Goal: Entertainment & Leisure: Consume media (video, audio)

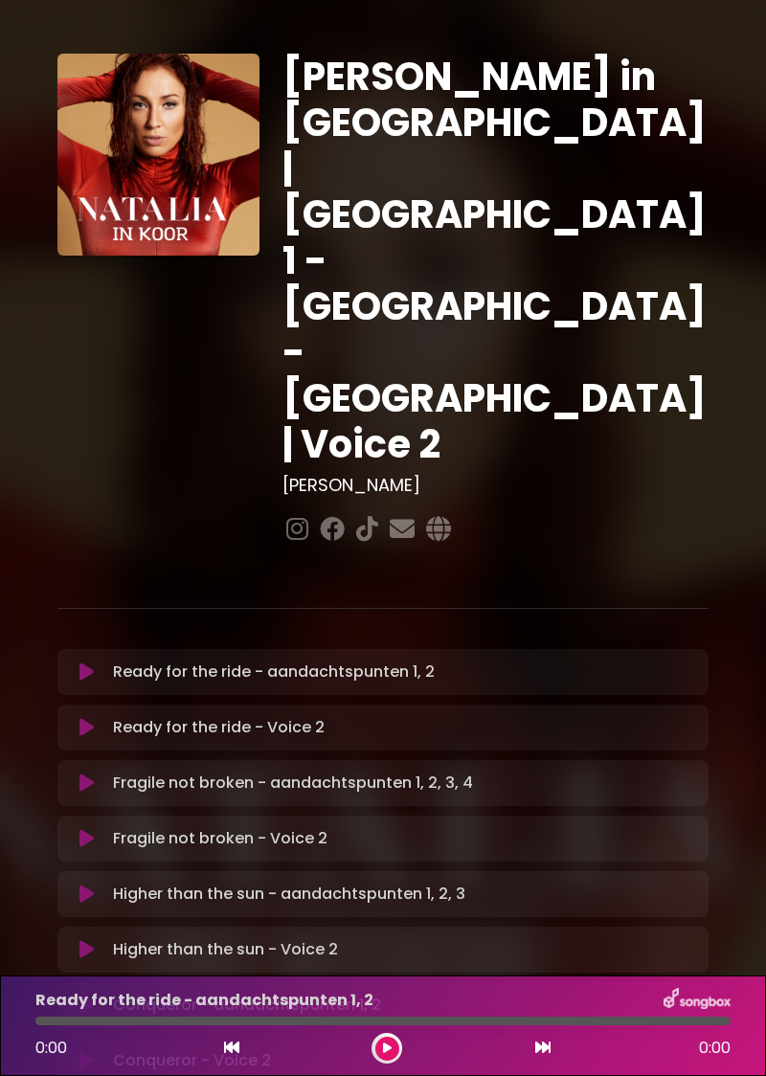
click at [247, 661] on p "Ready for the ride - aandachtspunten 1, 2 Loading Track..." at bounding box center [274, 672] width 322 height 23
click at [91, 662] on icon at bounding box center [86, 671] width 14 height 19
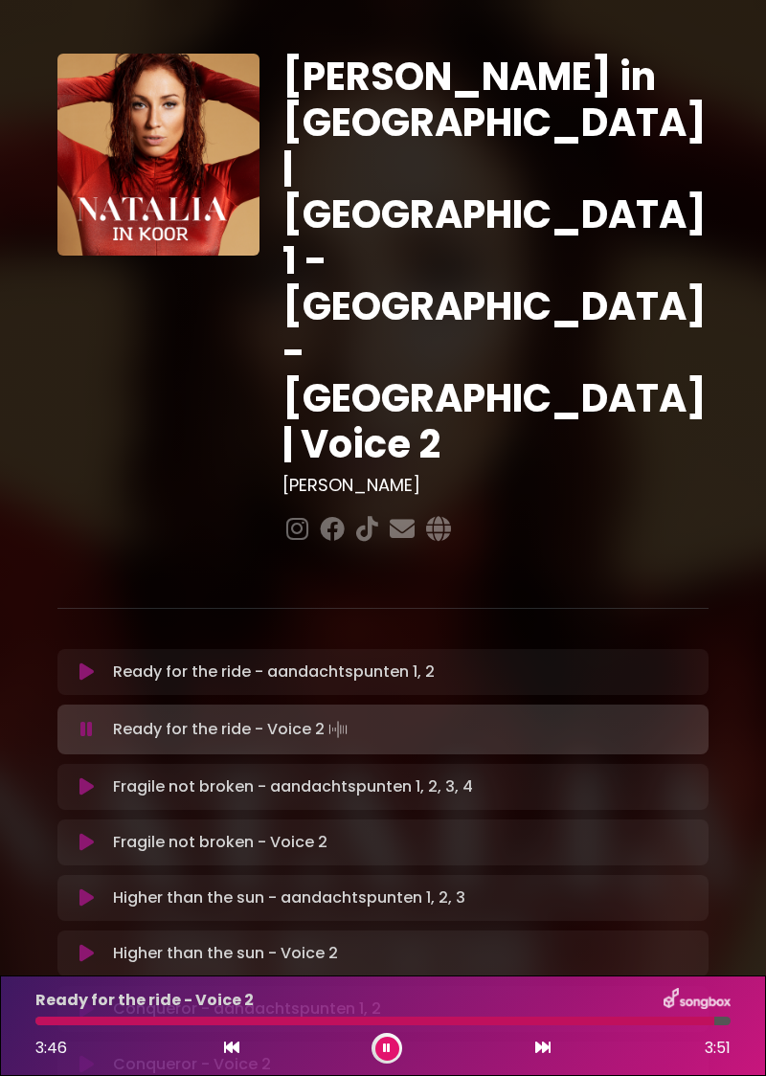
click at [381, 1057] on button at bounding box center [387, 1049] width 24 height 24
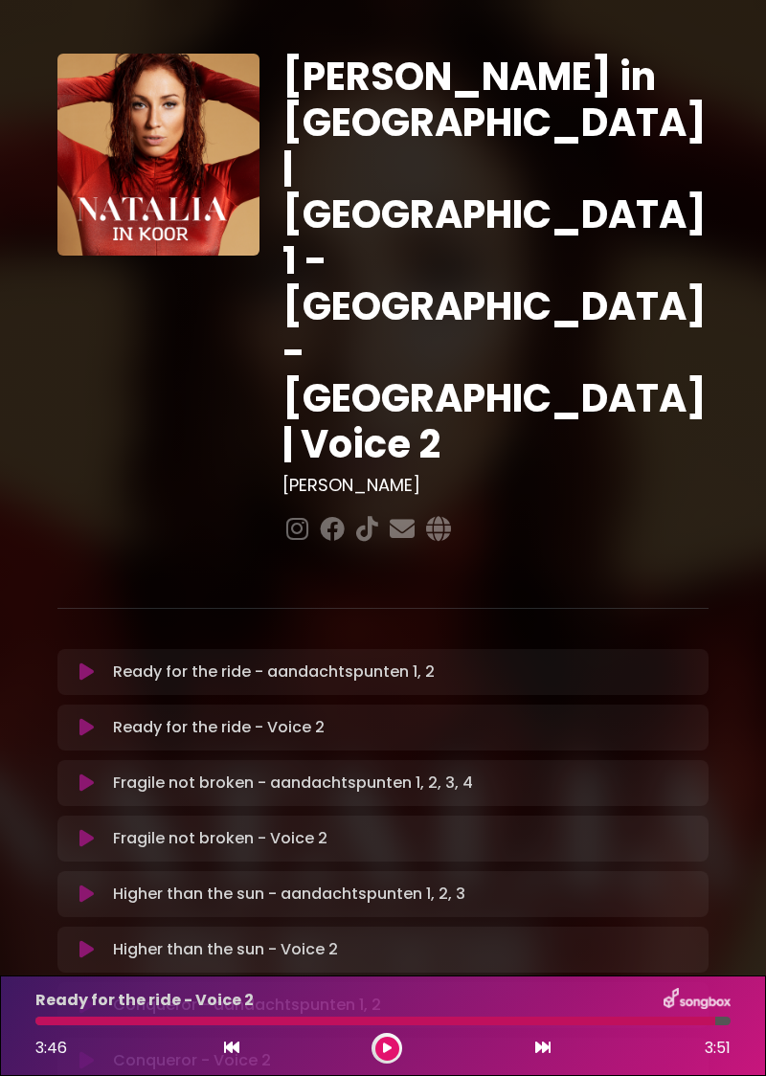
click at [413, 1050] on div "3:46 3:51" at bounding box center [383, 1048] width 718 height 31
click at [397, 1051] on button at bounding box center [387, 1049] width 24 height 24
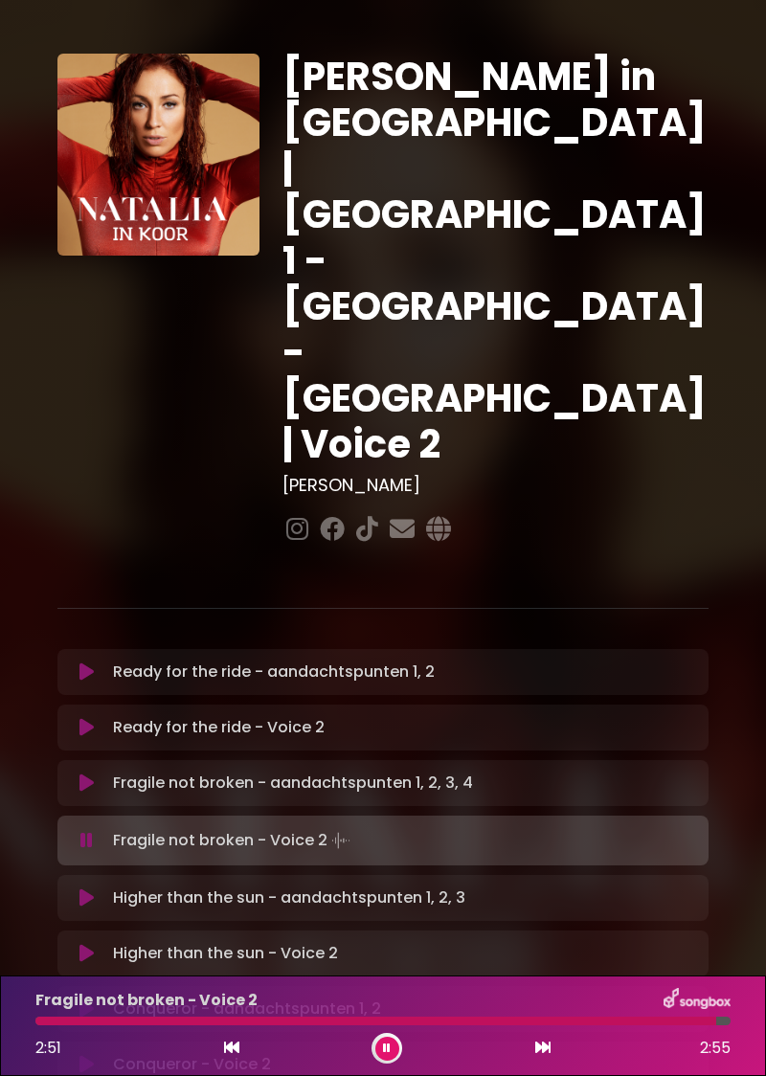
click at [234, 1043] on icon at bounding box center [231, 1047] width 15 height 15
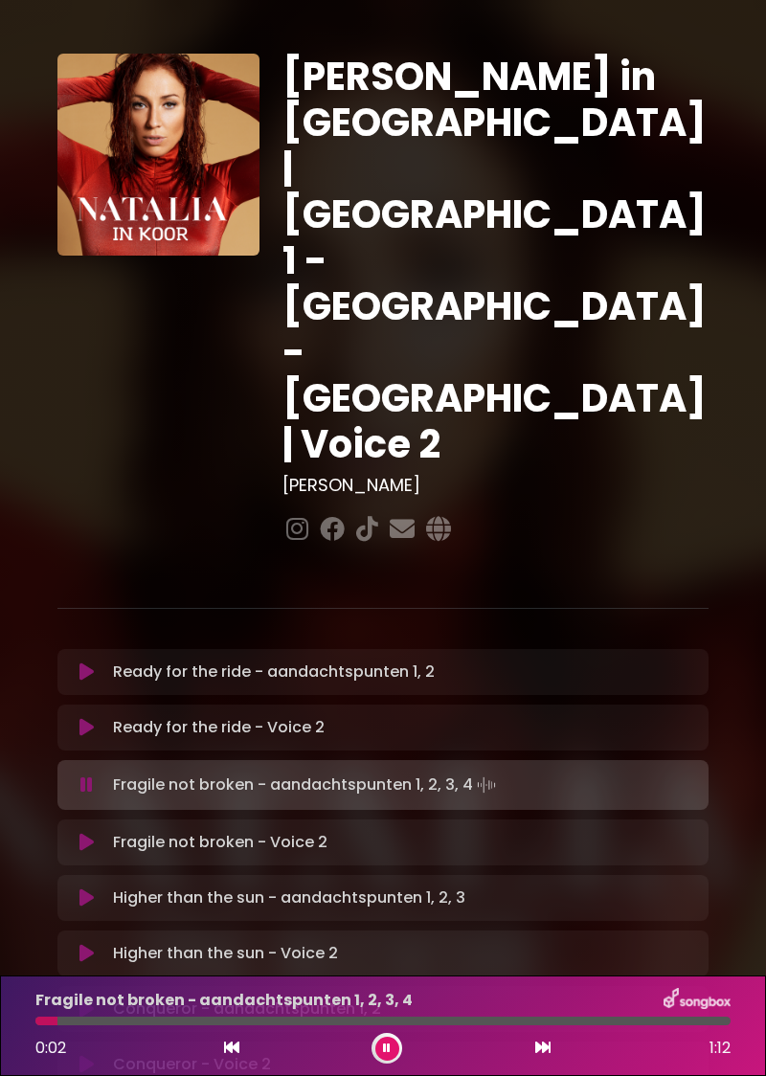
click at [96, 833] on button at bounding box center [87, 842] width 36 height 19
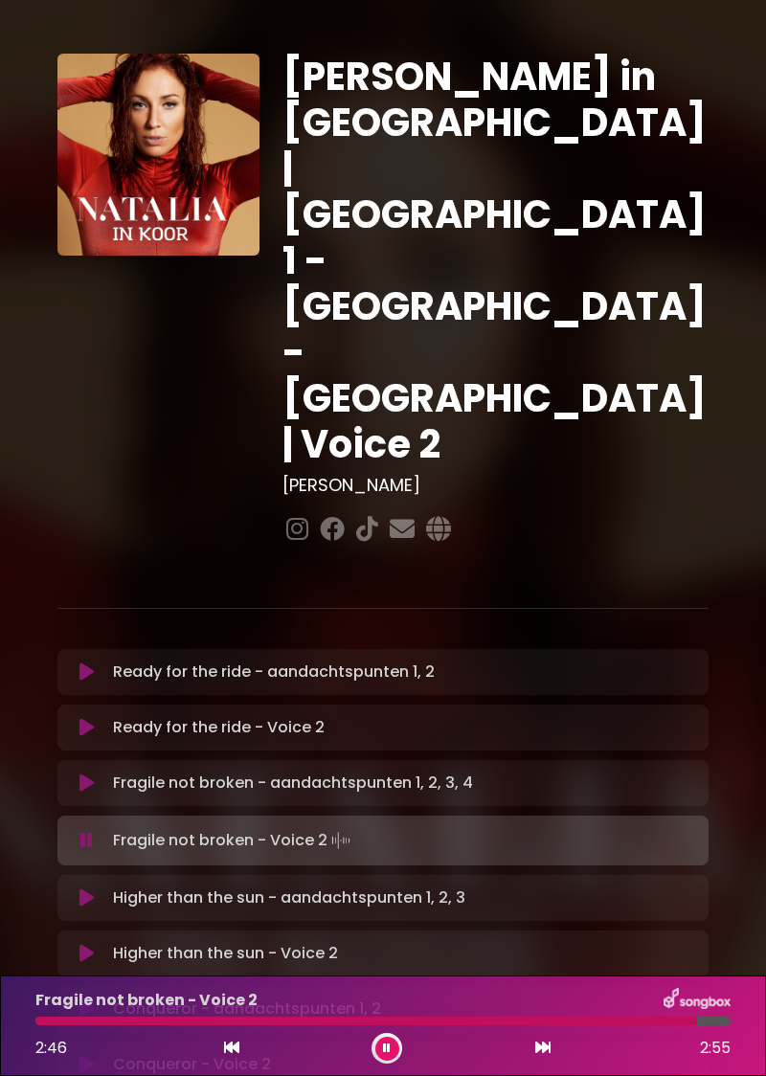
click at [87, 774] on icon at bounding box center [86, 783] width 14 height 19
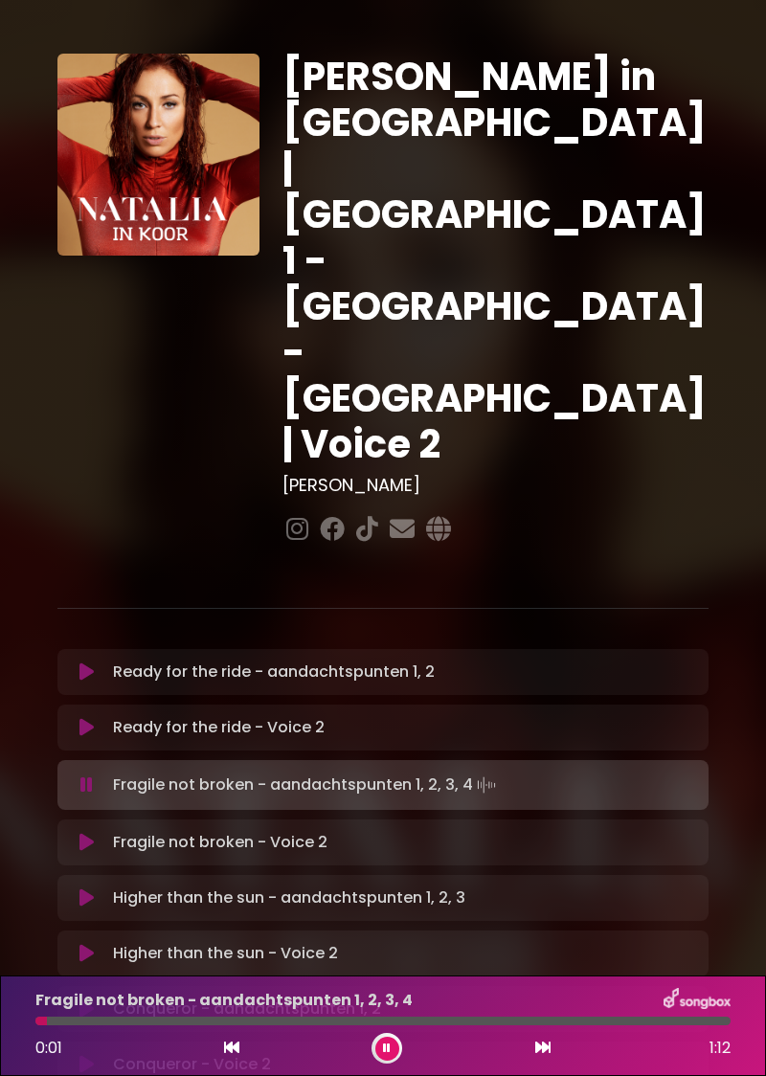
click at [86, 833] on icon at bounding box center [86, 842] width 14 height 19
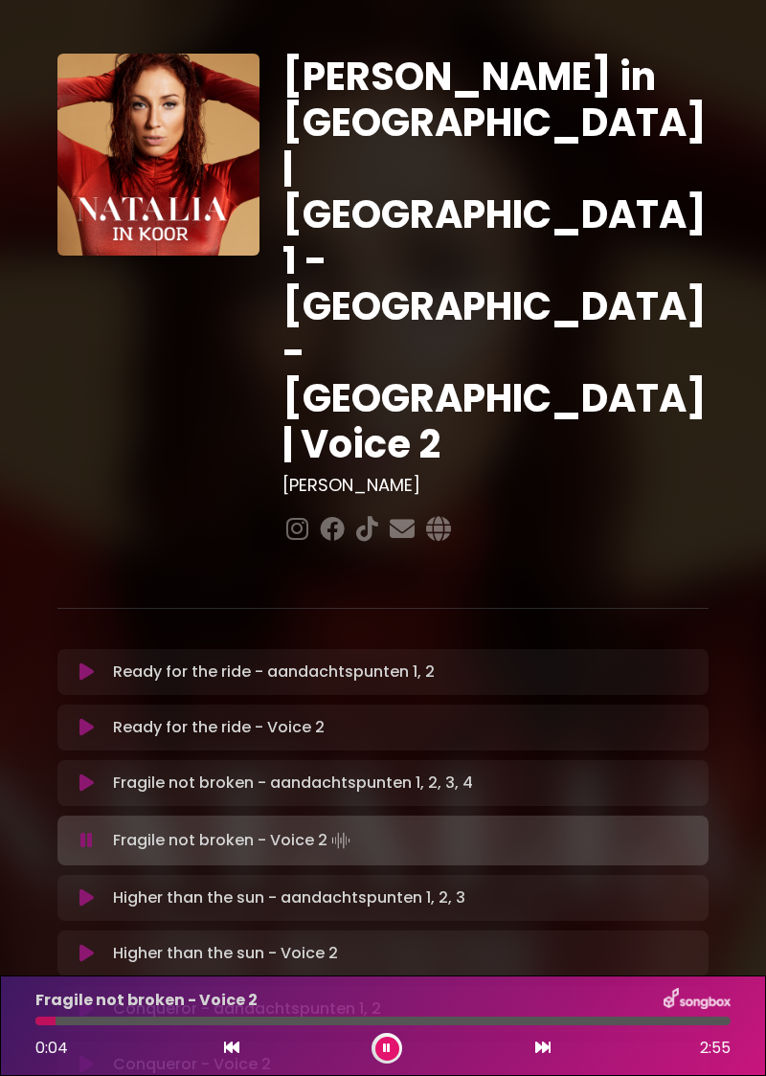
click at [386, 1059] on button at bounding box center [387, 1049] width 24 height 24
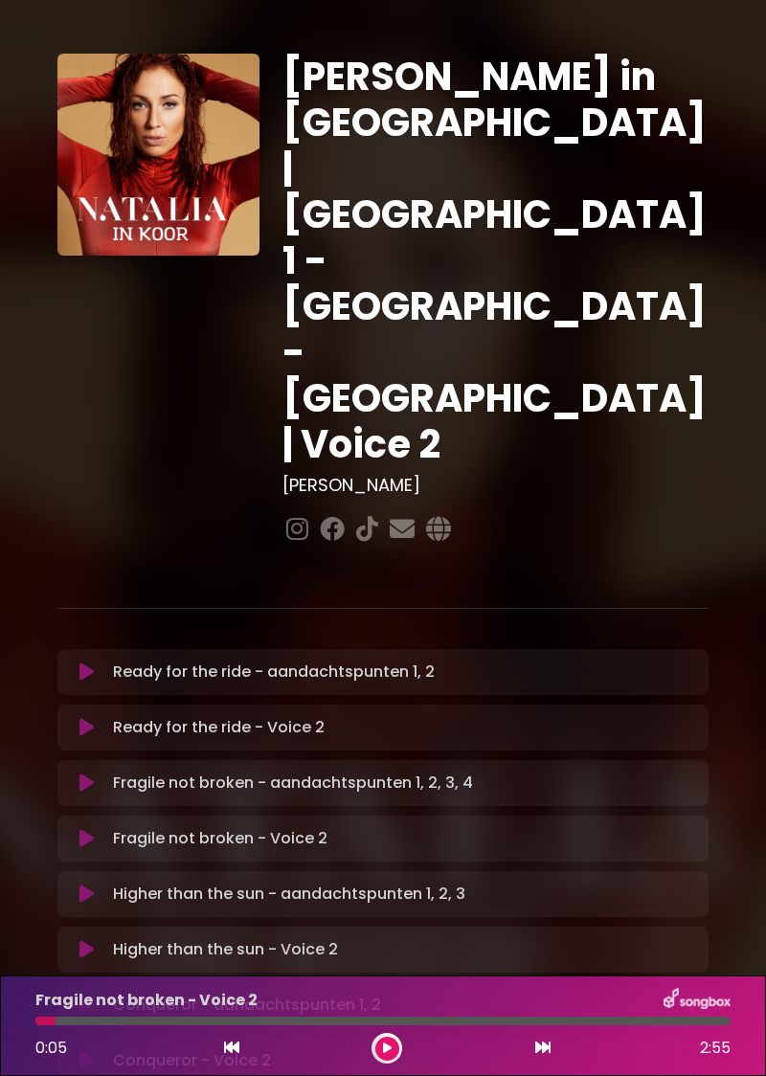
click at [388, 1047] on icon at bounding box center [387, 1048] width 9 height 11
click at [393, 1056] on button at bounding box center [387, 1049] width 24 height 24
click at [394, 1055] on button at bounding box center [387, 1049] width 24 height 24
click at [393, 1060] on div at bounding box center [386, 1048] width 31 height 31
click at [391, 1055] on button at bounding box center [387, 1049] width 24 height 24
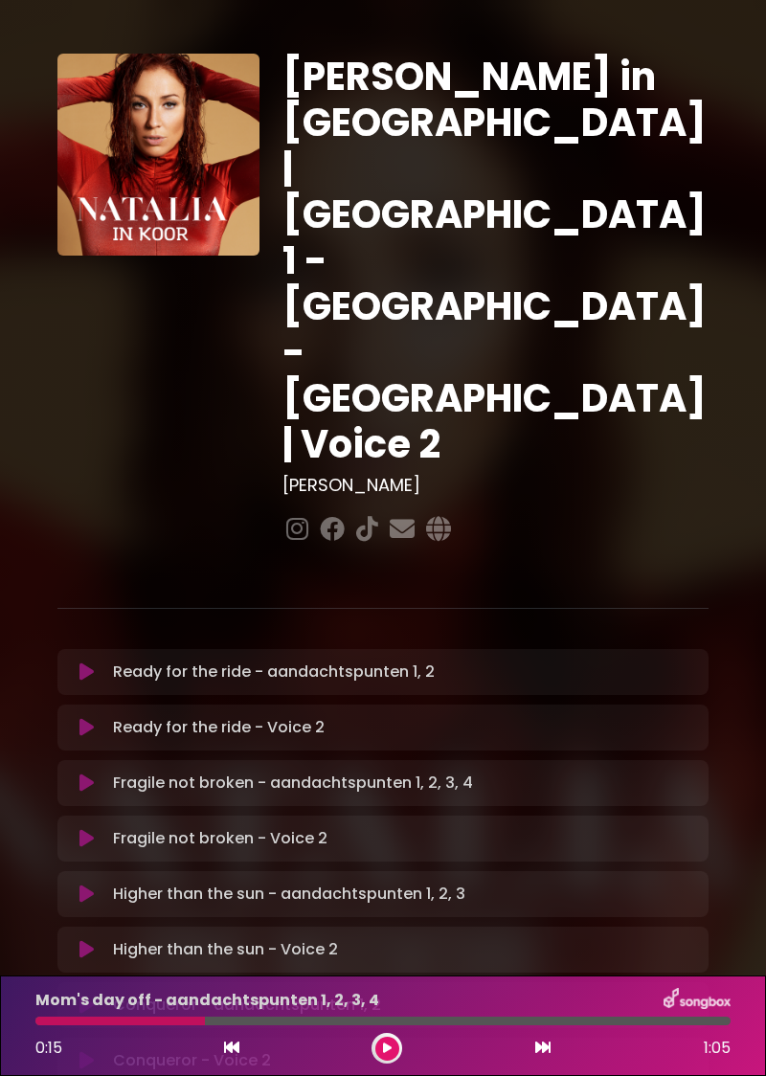
click at [385, 1052] on icon at bounding box center [387, 1048] width 9 height 11
click at [383, 1058] on button at bounding box center [387, 1049] width 24 height 24
click at [232, 1059] on button at bounding box center [231, 1048] width 17 height 25
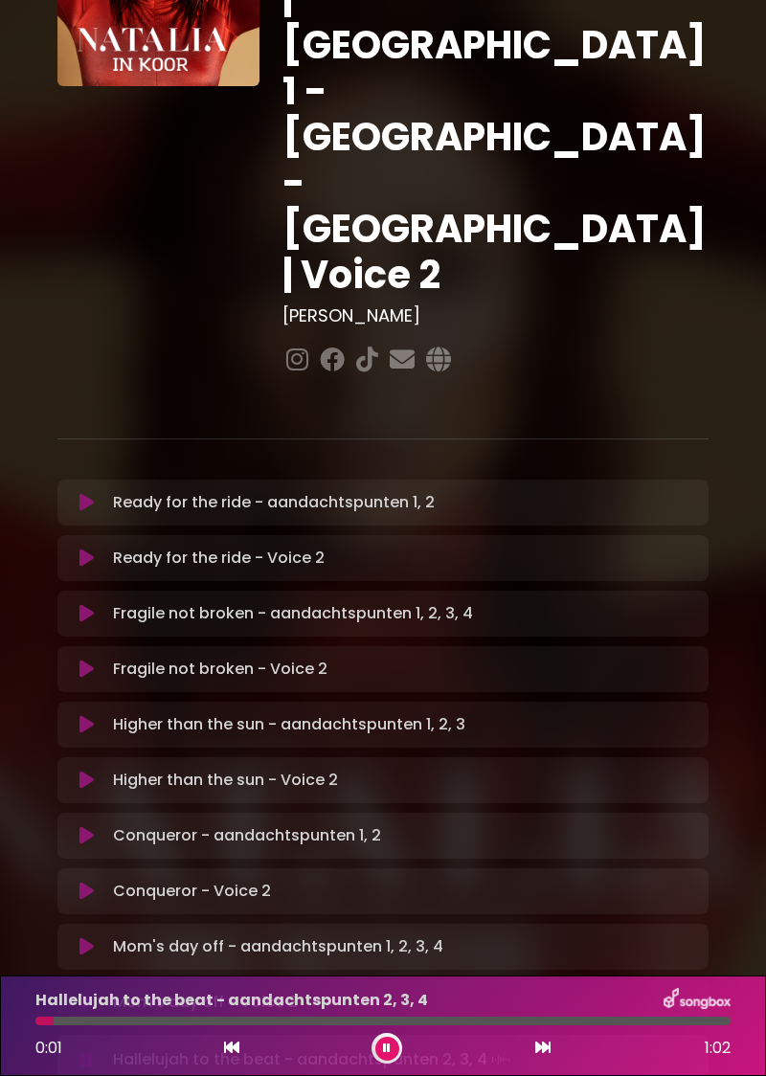
scroll to position [170, 0]
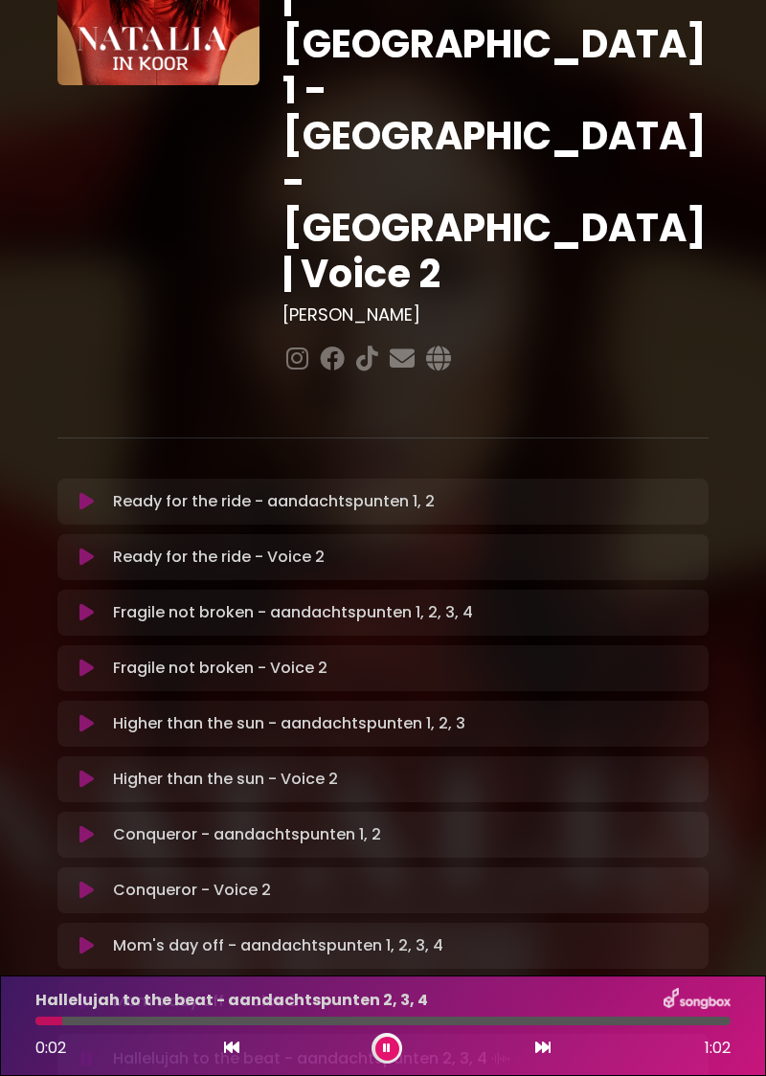
click at [226, 1054] on icon at bounding box center [231, 1047] width 15 height 15
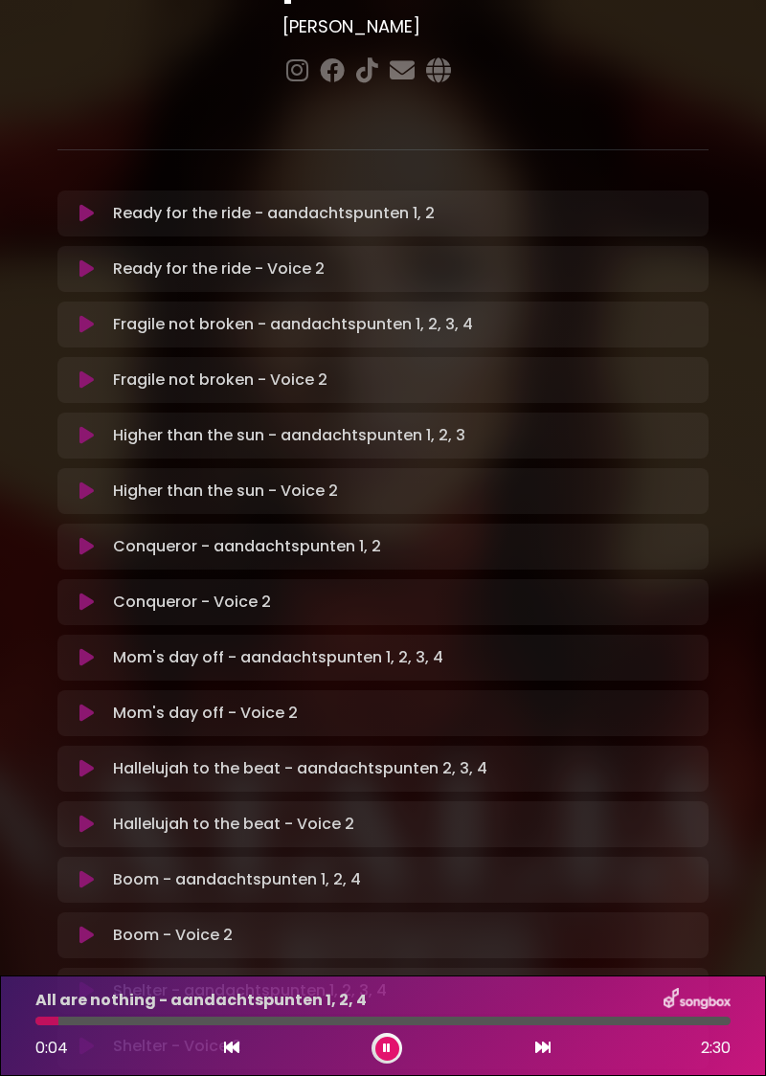
scroll to position [461, 0]
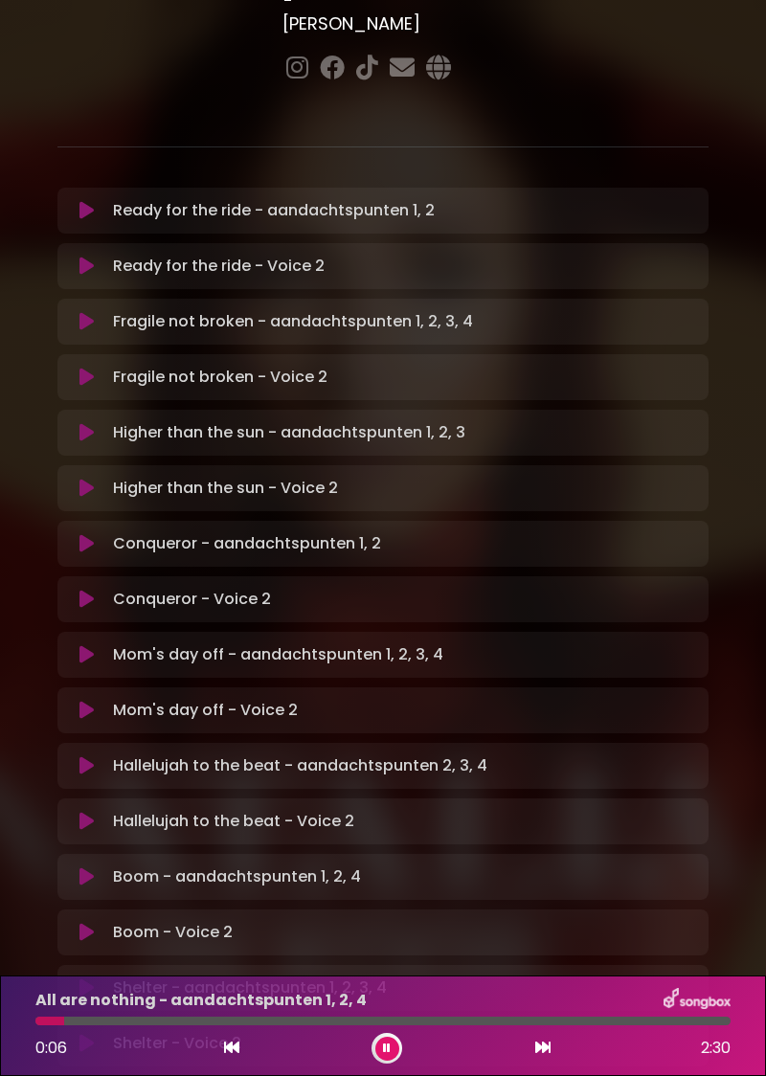
click at [102, 1034] on button at bounding box center [87, 1043] width 36 height 19
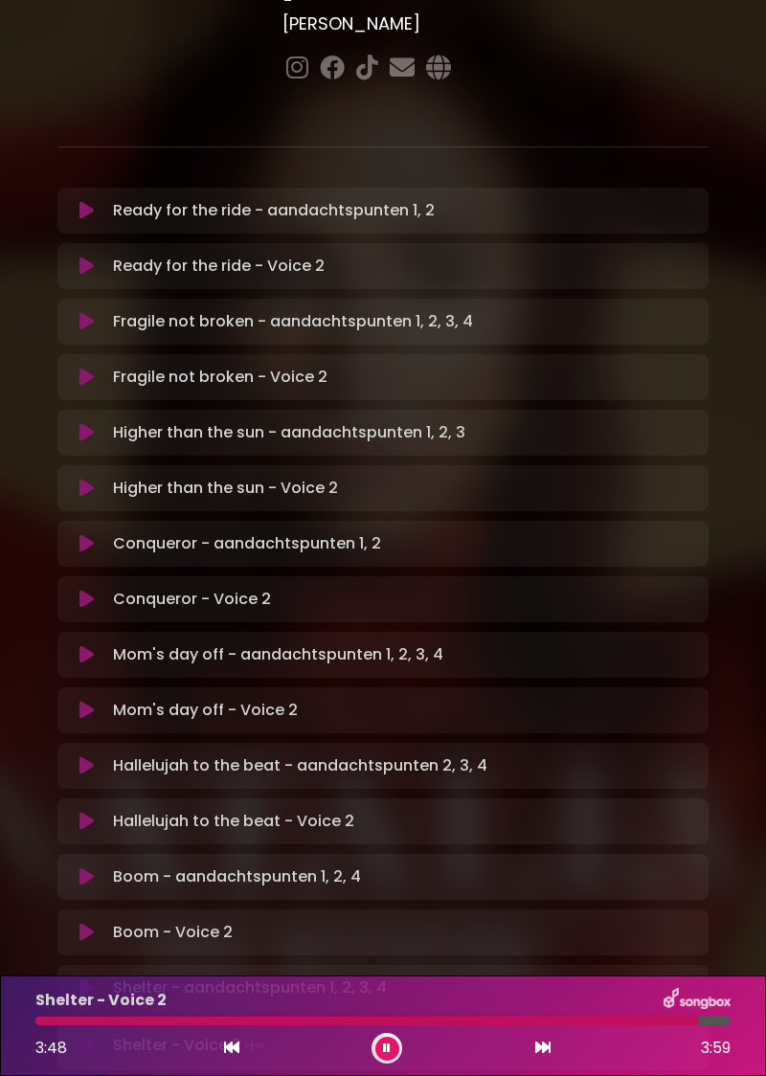
click at [387, 1048] on icon at bounding box center [387, 1048] width 8 height 11
click at [226, 1057] on button at bounding box center [231, 1048] width 17 height 25
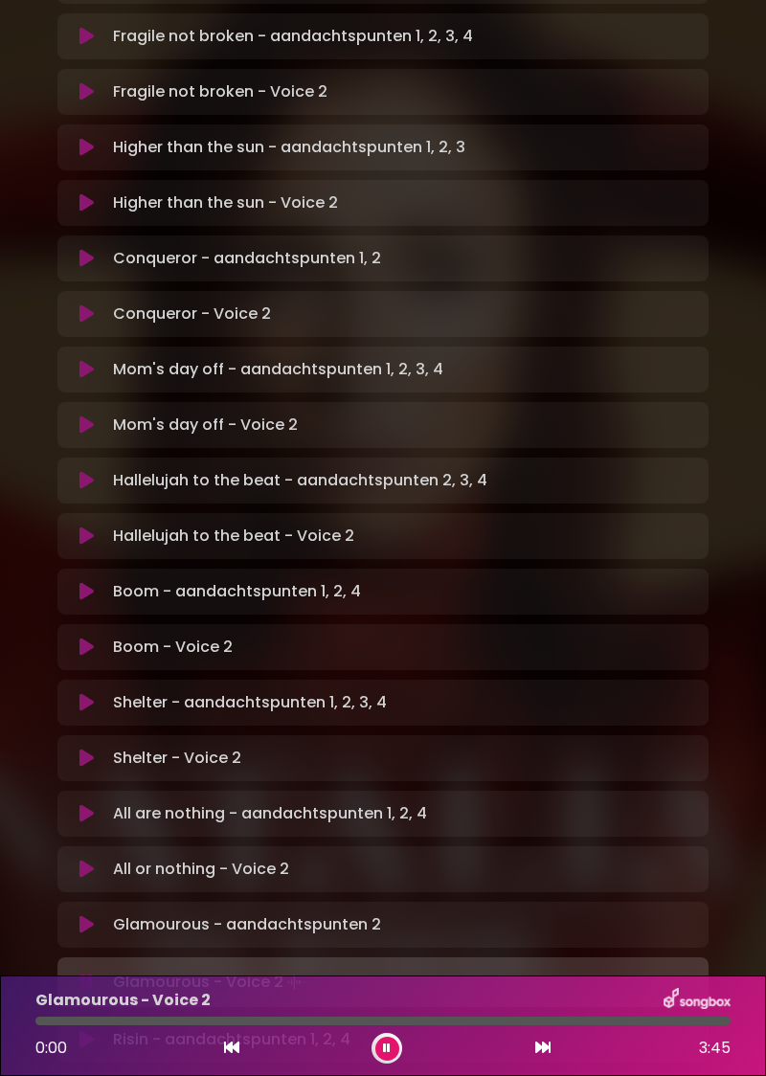
scroll to position [751, 0]
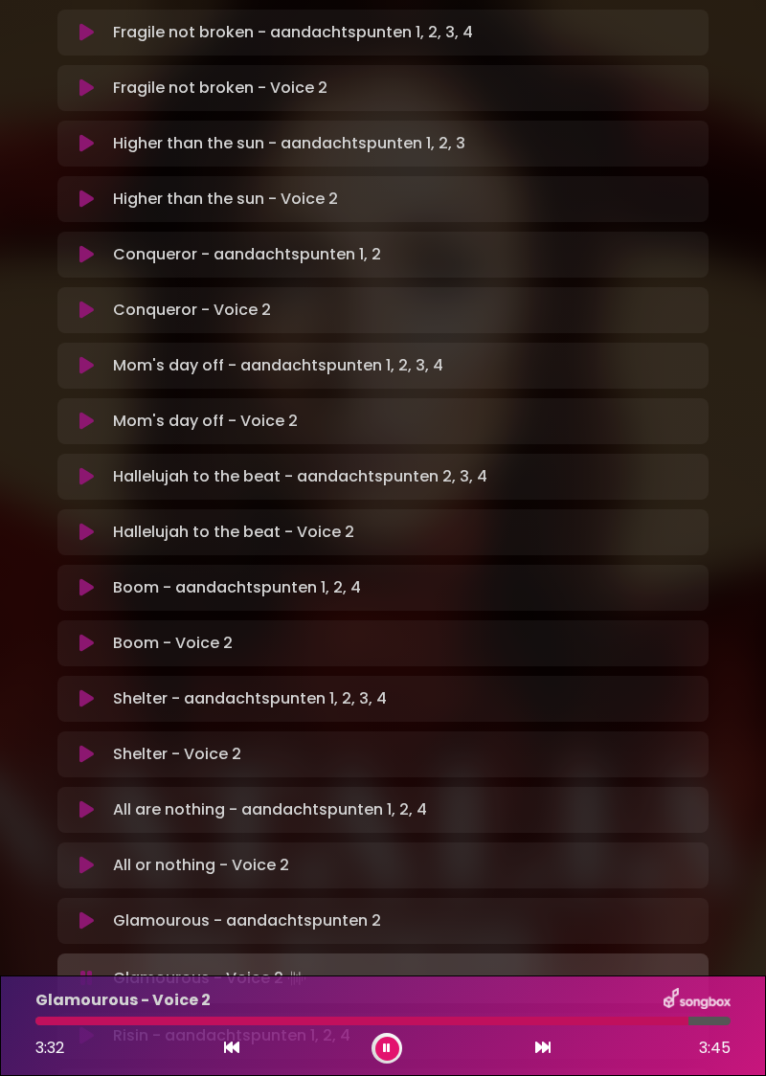
click at [385, 1059] on button at bounding box center [387, 1049] width 24 height 24
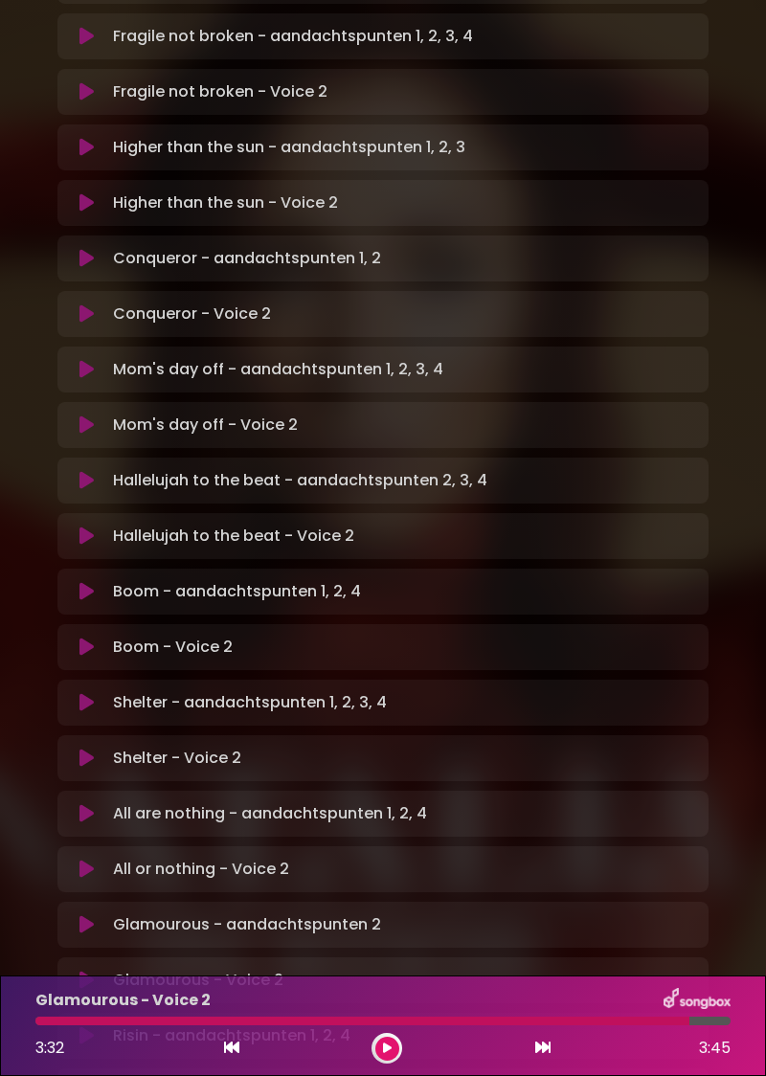
scroll to position [34, 0]
click at [0, 564] on div "[PERSON_NAME] in [GEOGRAPHIC_DATA] | [GEOGRAPHIC_DATA] 1 - [GEOGRAPHIC_DATA] - …" at bounding box center [383, 259] width 766 height 1966
click at [387, 1061] on button at bounding box center [387, 1049] width 24 height 24
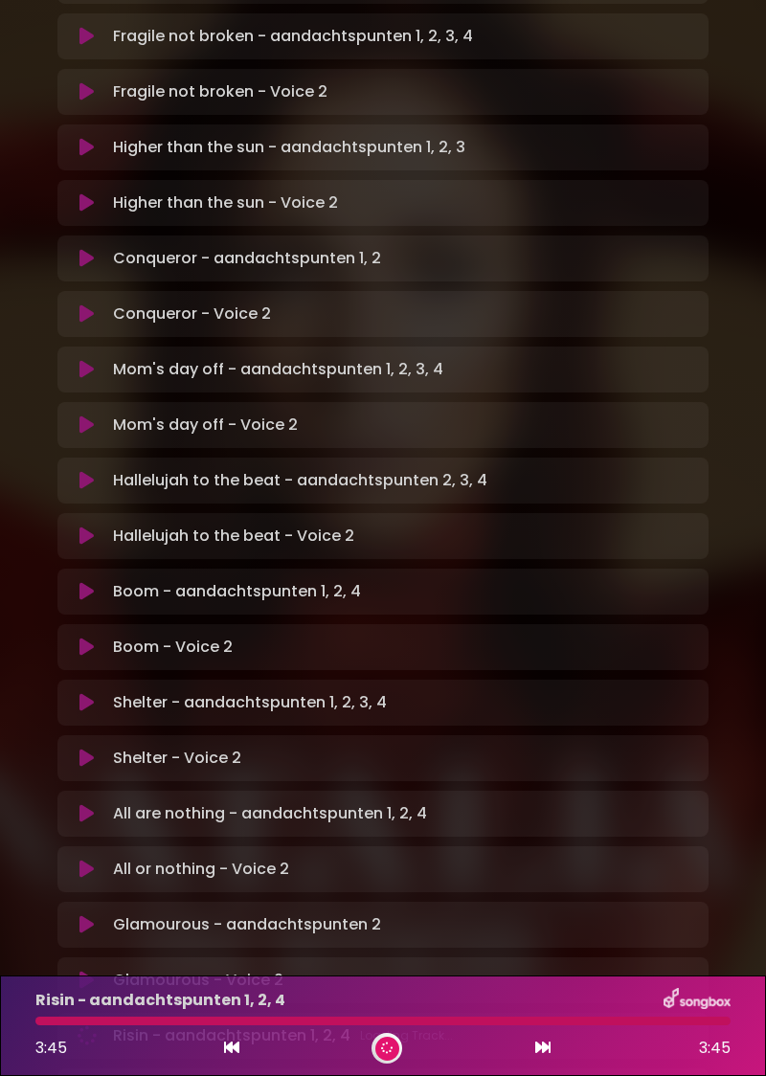
click at [342, 1064] on div "3:45 3:45" at bounding box center [383, 1048] width 718 height 31
click at [339, 1064] on div "3:45 3:45" at bounding box center [383, 1048] width 718 height 31
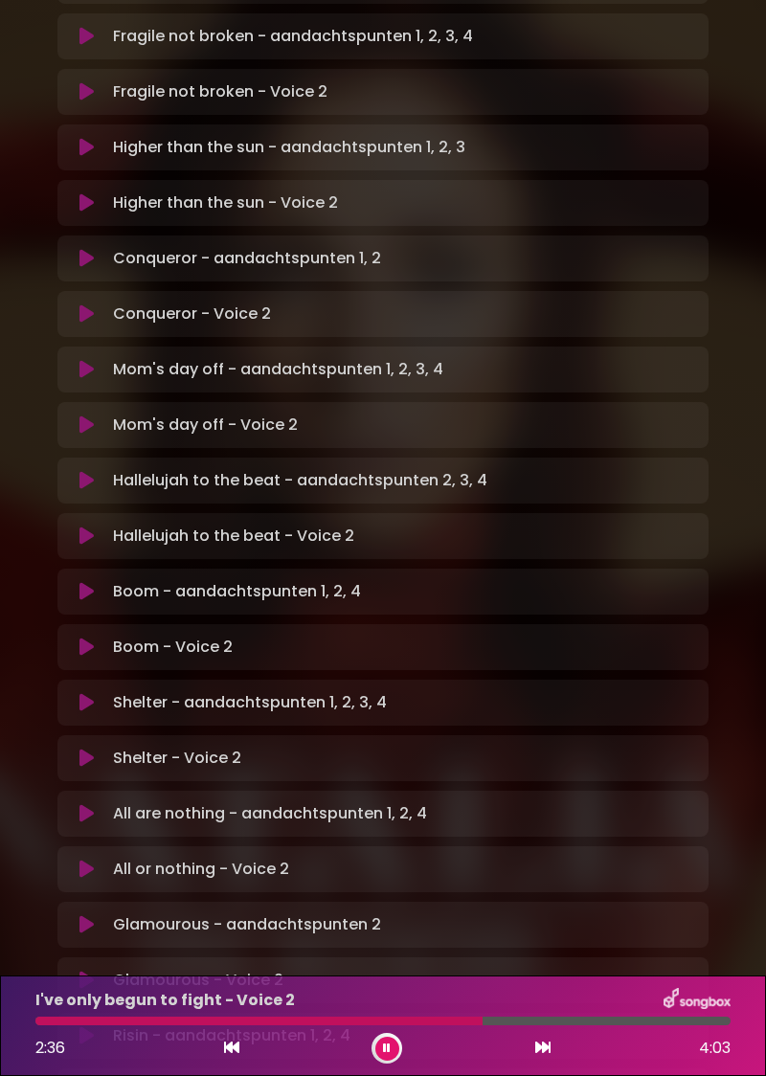
click at [385, 1061] on button at bounding box center [387, 1049] width 24 height 24
click at [319, 1064] on div "2:36 4:03" at bounding box center [383, 1048] width 718 height 31
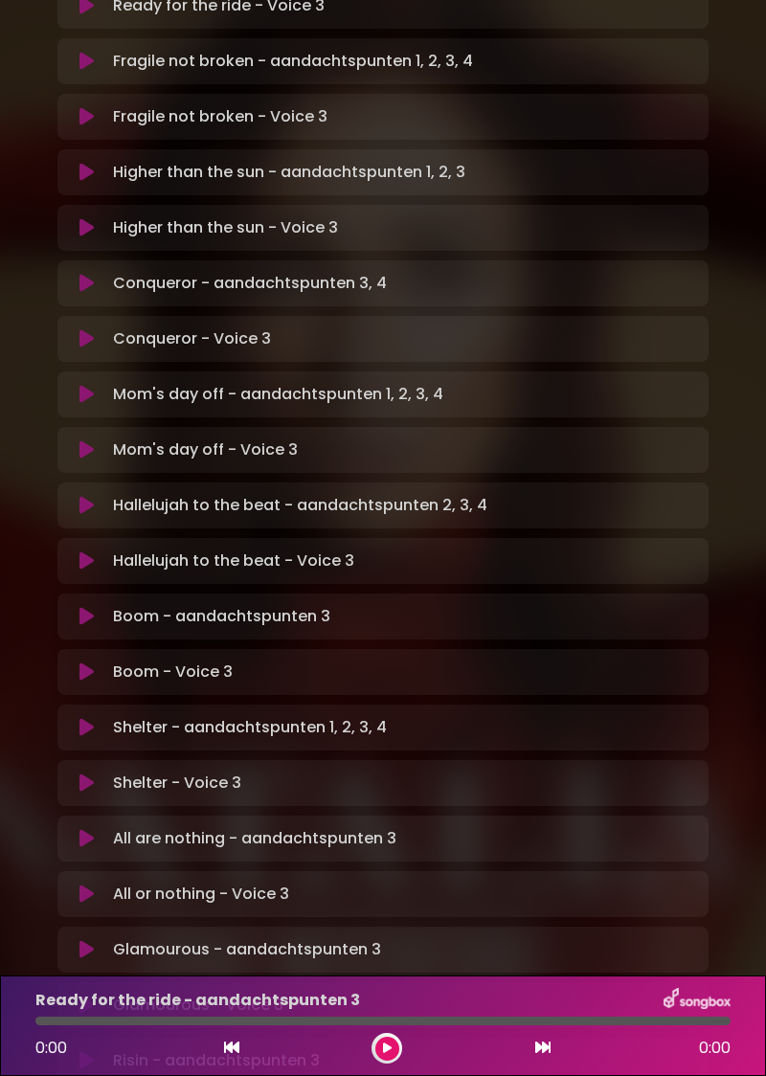
scroll to position [747, 0]
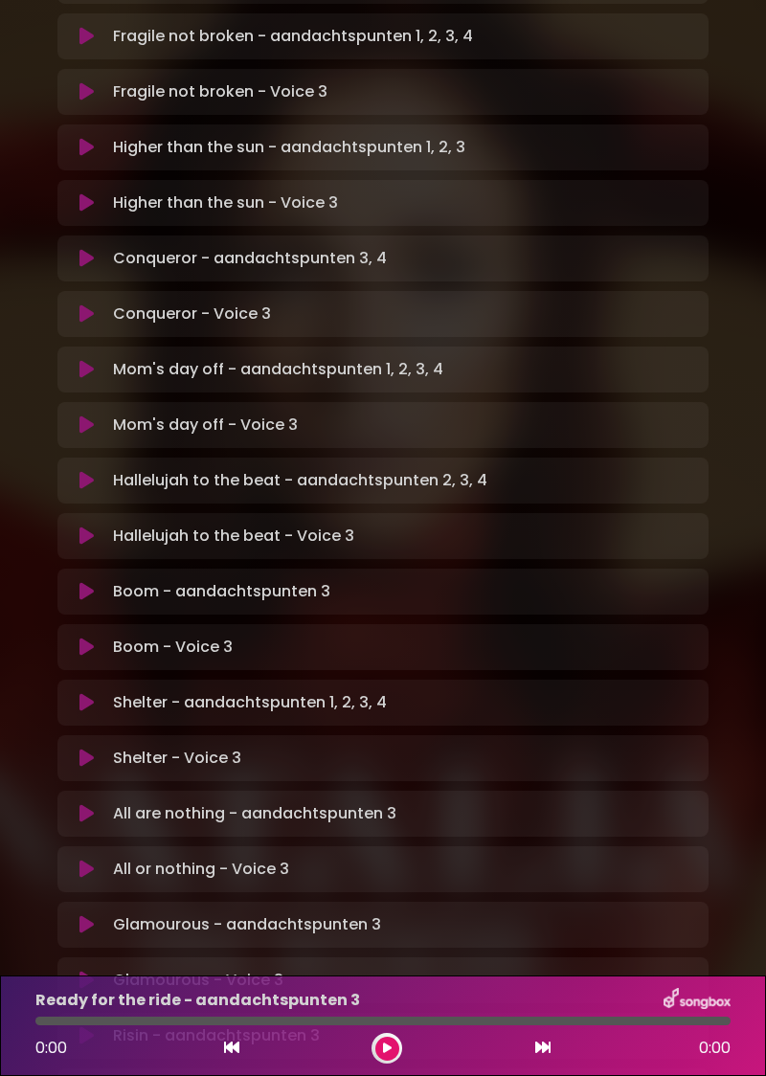
click at [384, 1052] on icon at bounding box center [387, 1048] width 9 height 11
